Goal: Consume media (video, audio)

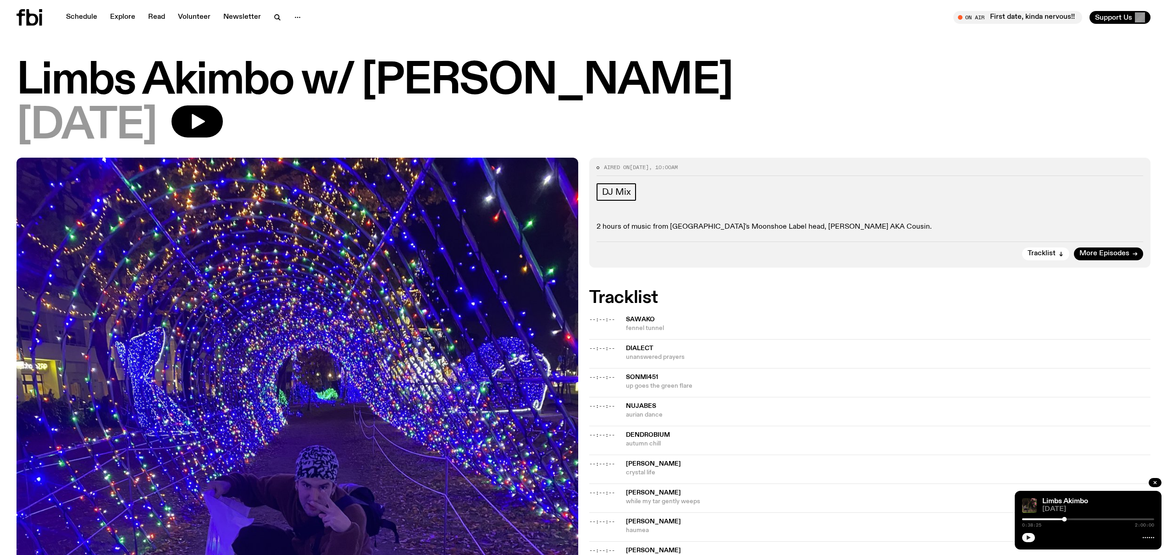
click at [1030, 536] on icon "button" at bounding box center [1028, 538] width 6 height 6
